Goal: Transaction & Acquisition: Purchase product/service

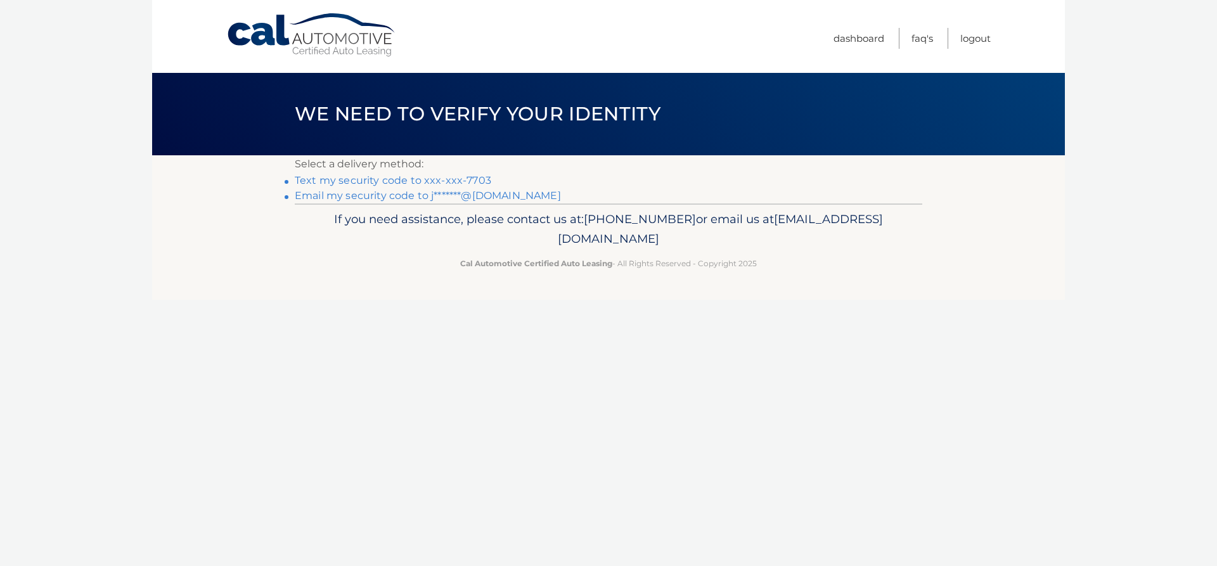
click at [439, 180] on link "Text my security code to xxx-xxx-7703" at bounding box center [393, 180] width 197 height 12
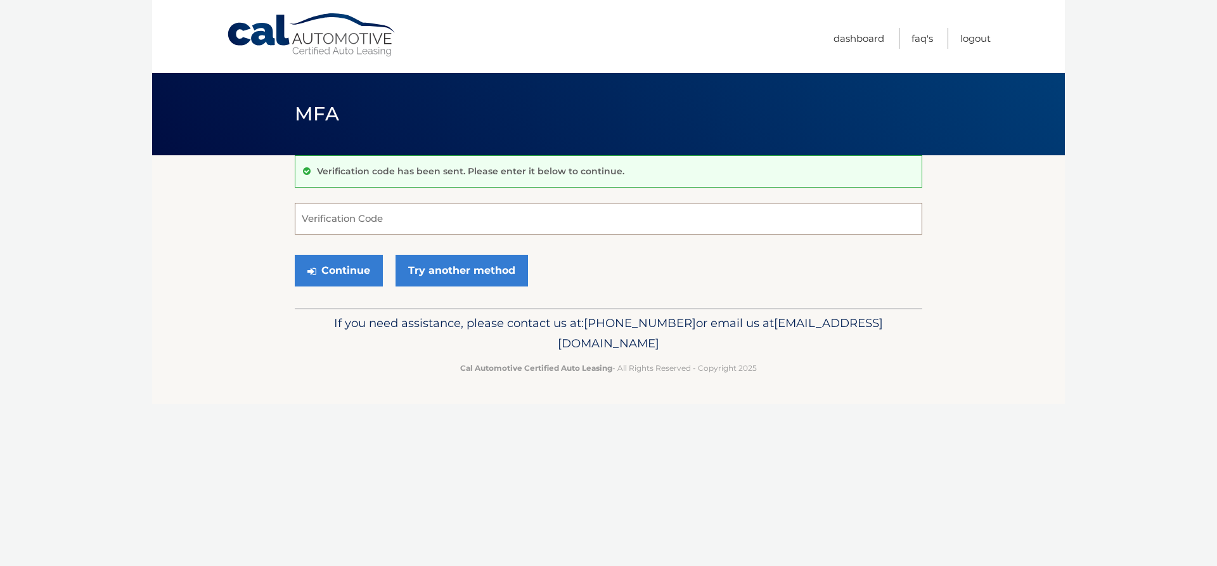
click at [391, 216] on input "Verification Code" at bounding box center [609, 219] width 628 height 32
type input "447468"
click at [344, 278] on button "Continue" at bounding box center [339, 271] width 88 height 32
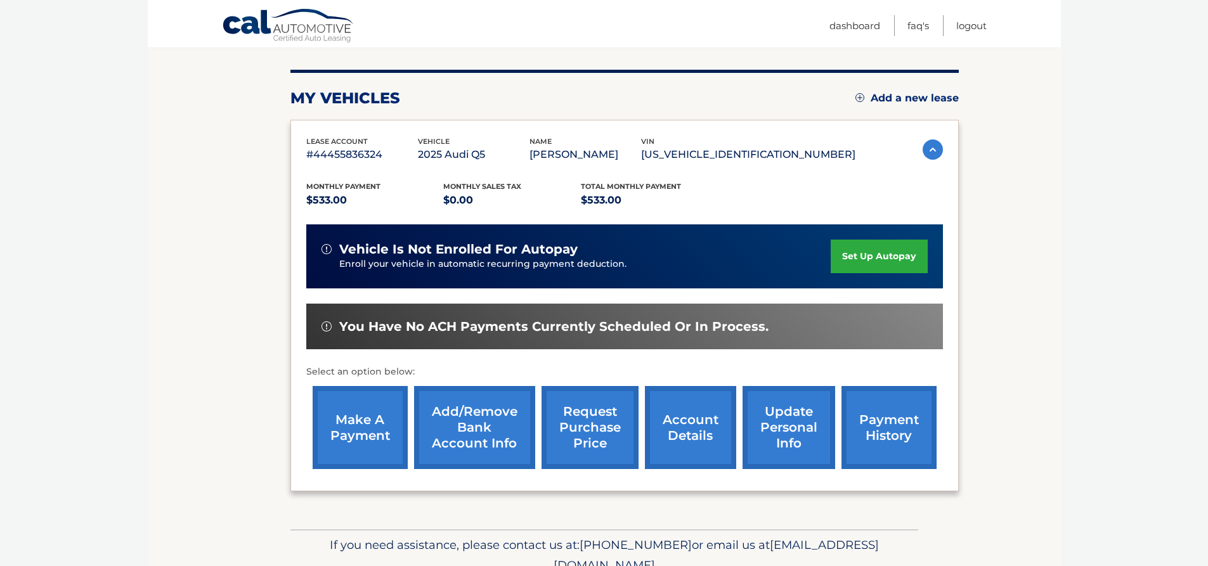
scroll to position [202, 0]
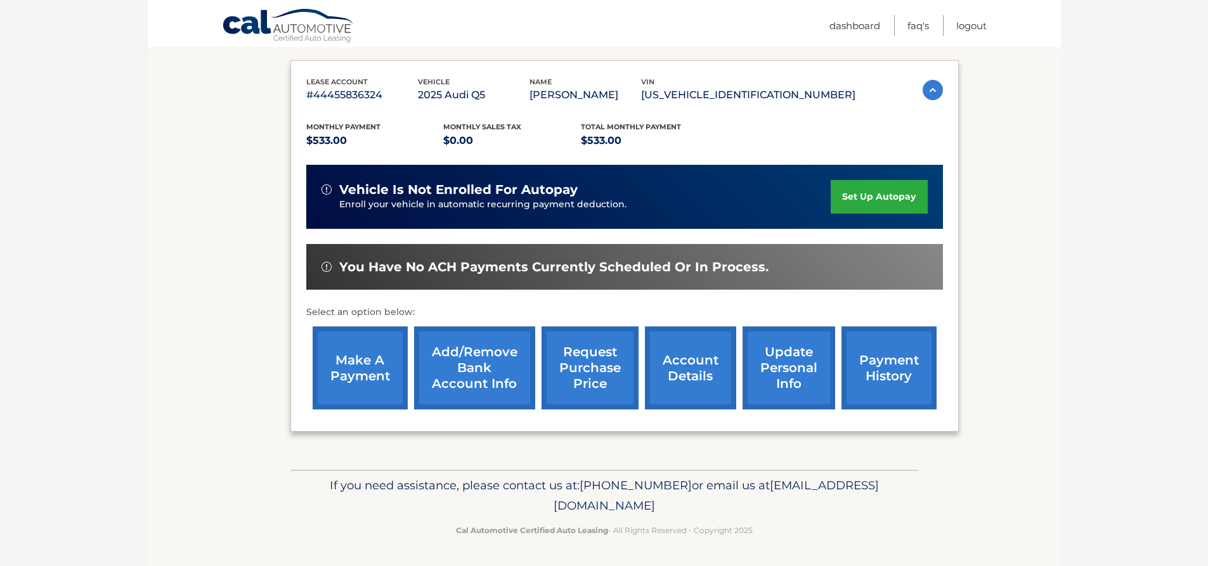
click at [372, 387] on link "make a payment" at bounding box center [360, 367] width 95 height 83
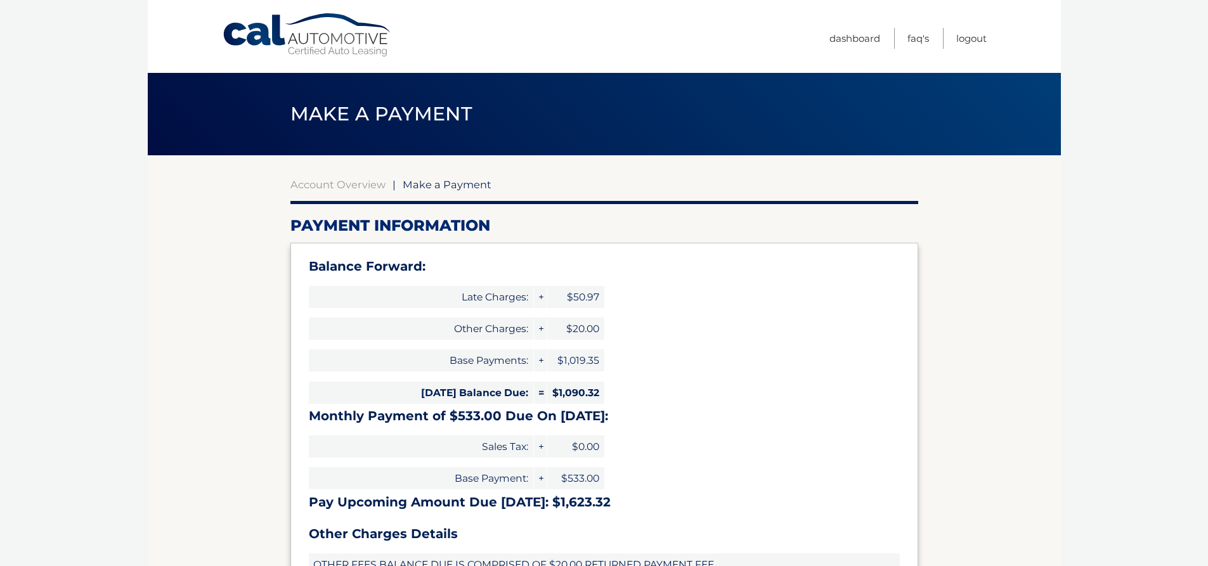
select select "ODg5ZmJkYzktN2I4Mi00YjFlLTkzNWUtMGM0ODVjOTljZjE0"
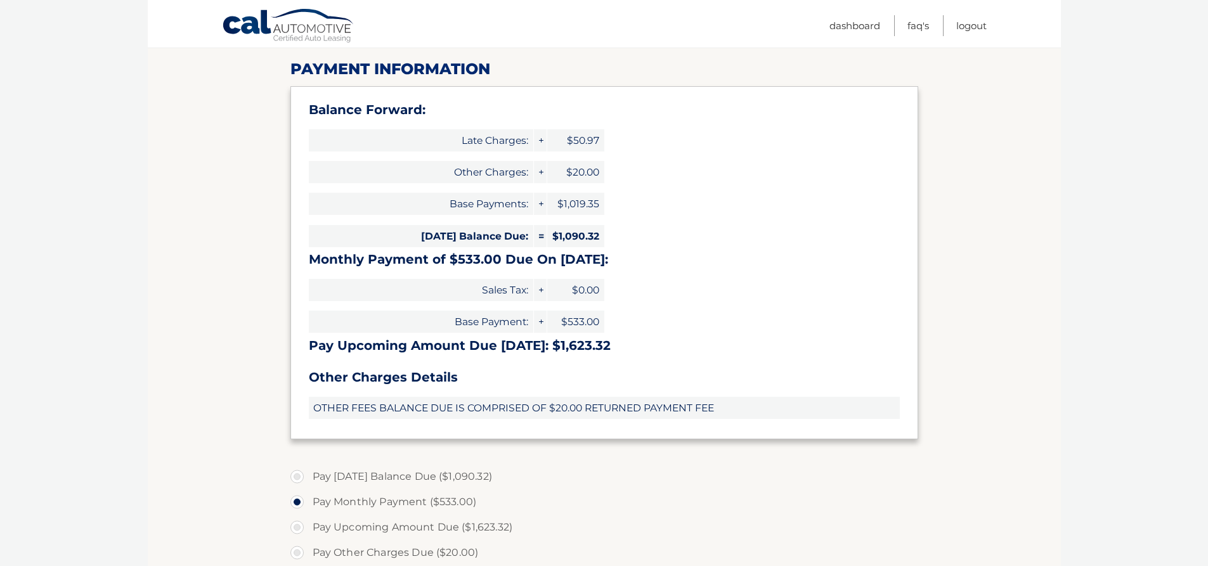
scroll to position [190, 0]
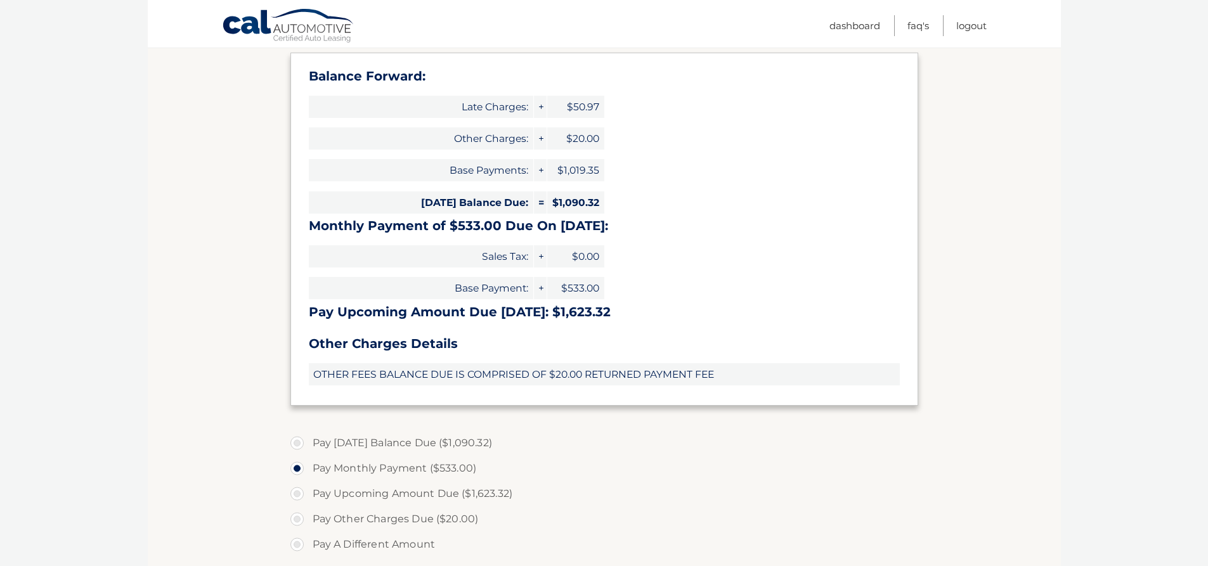
click at [302, 443] on label "Pay Today's Balance Due ($1,090.32)" at bounding box center [604, 442] width 628 height 25
click at [302, 443] on input "Pay Today's Balance Due ($1,090.32)" at bounding box center [301, 440] width 13 height 20
radio input "true"
type input "1090.32"
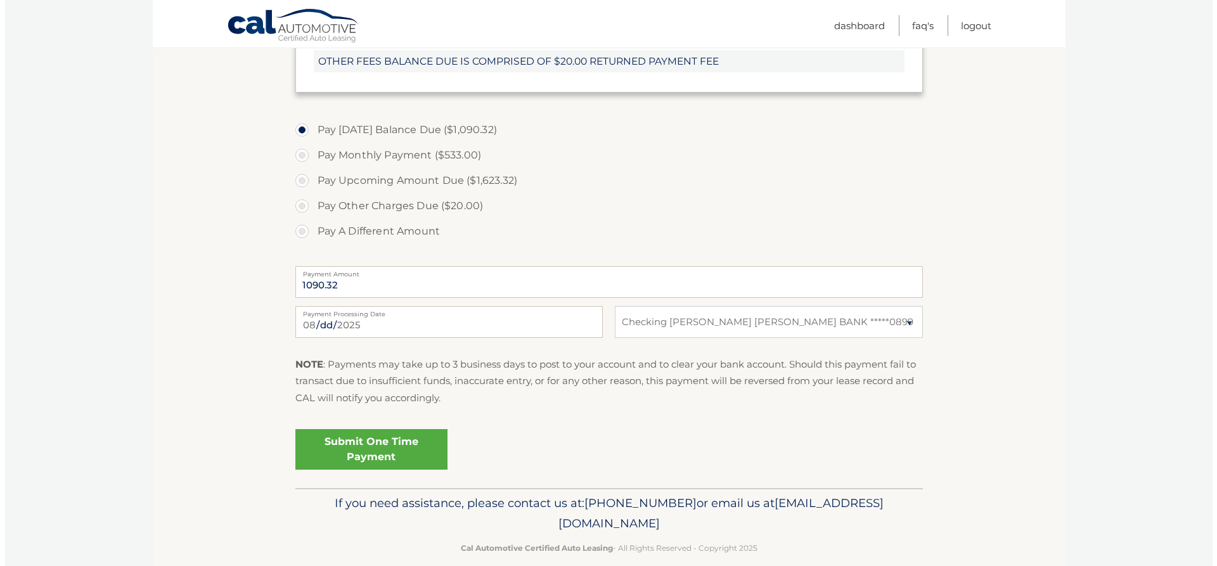
scroll to position [507, 0]
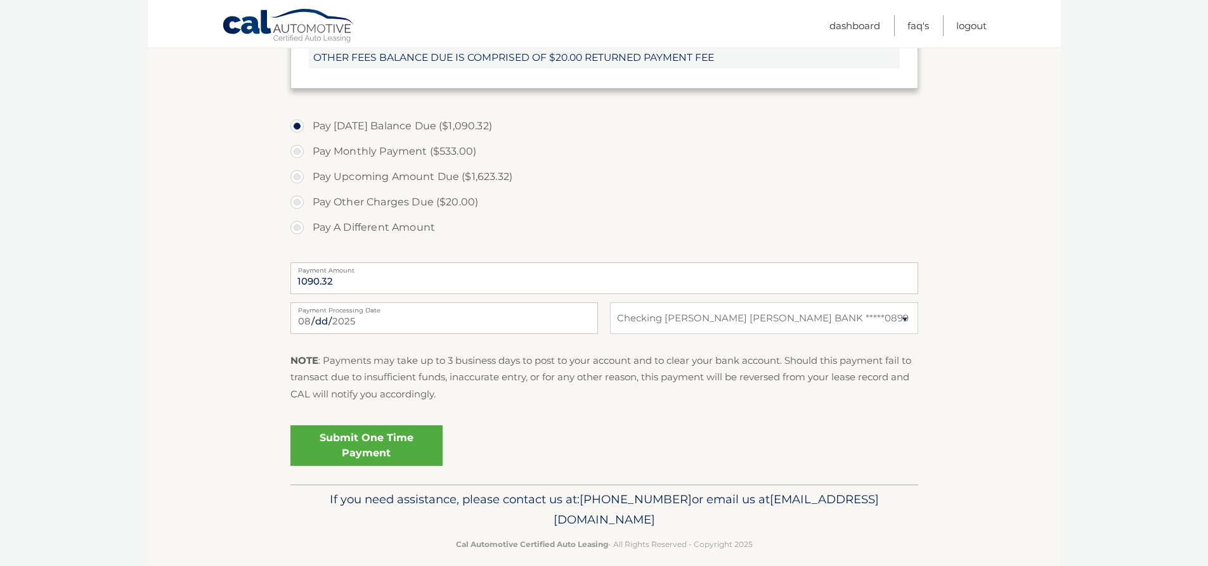
click at [372, 452] on link "Submit One Time Payment" at bounding box center [366, 445] width 152 height 41
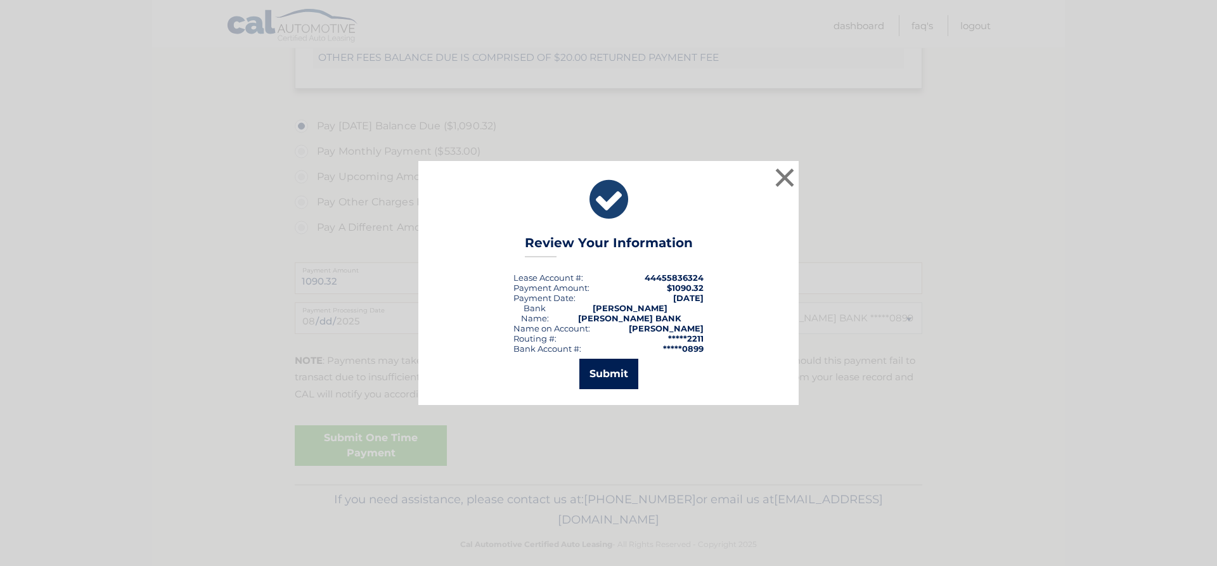
click at [621, 366] on button "Submit" at bounding box center [608, 374] width 59 height 30
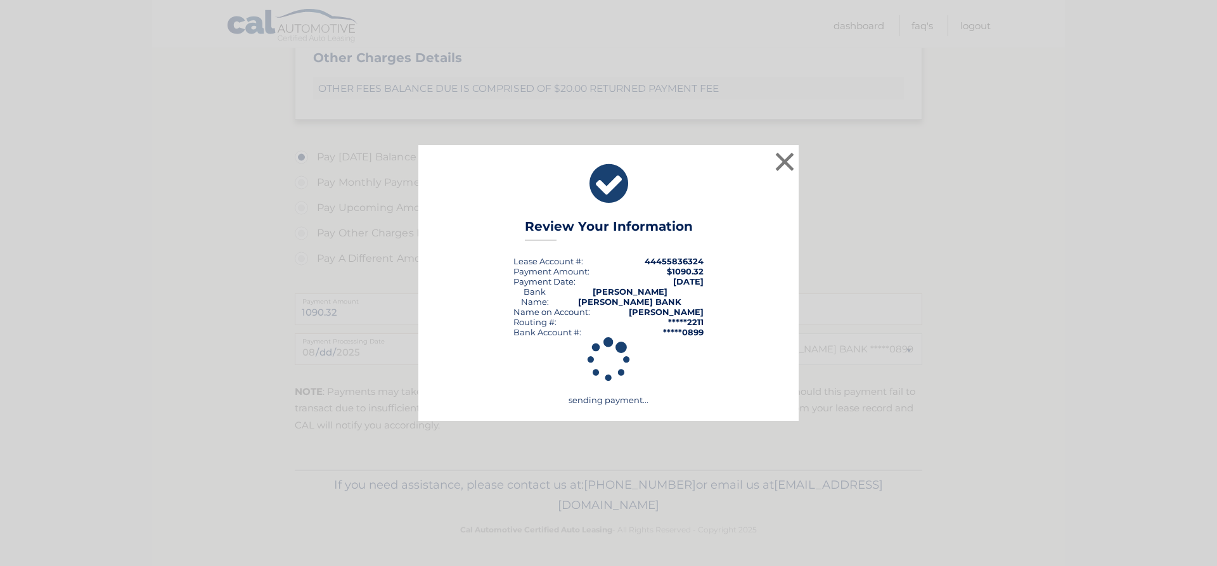
scroll to position [476, 0]
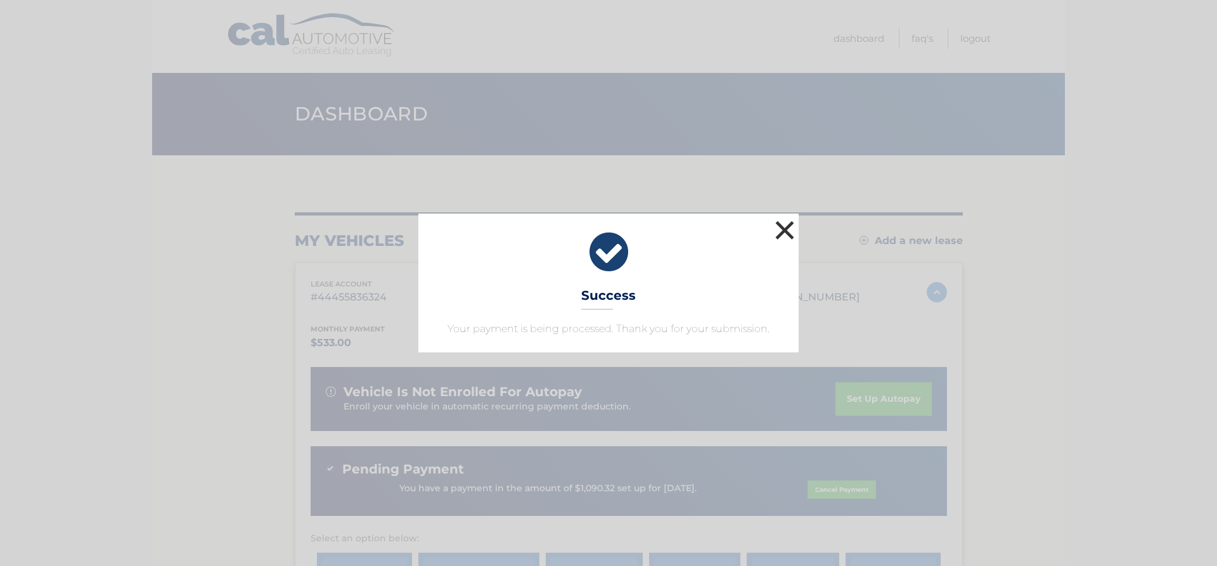
click at [780, 229] on button "×" at bounding box center [784, 229] width 25 height 25
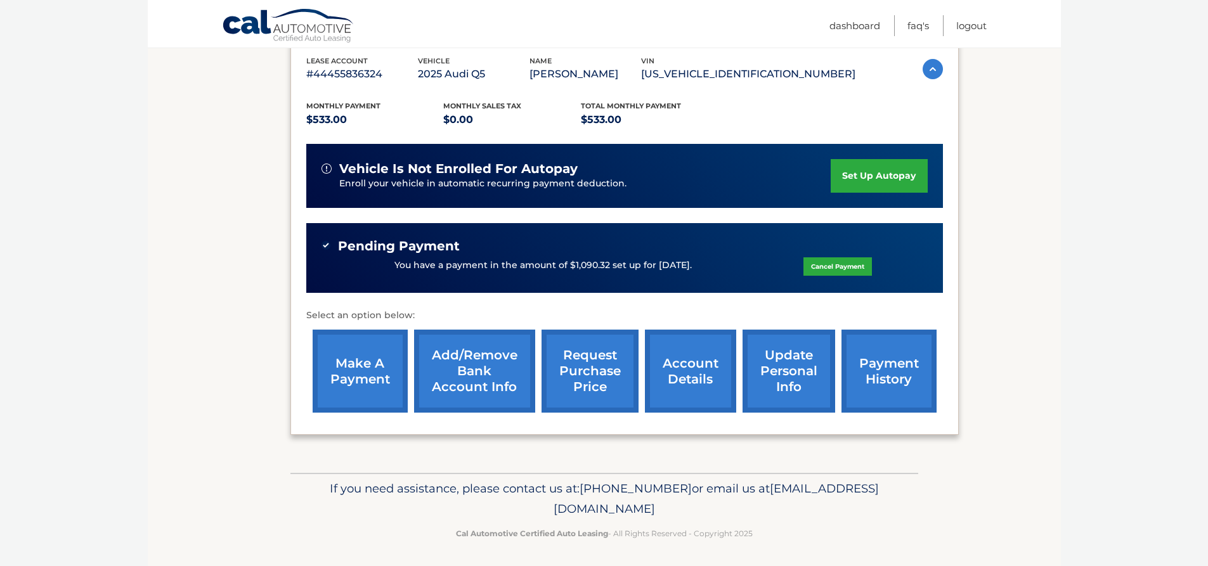
scroll to position [226, 0]
